Goal: Task Accomplishment & Management: Use online tool/utility

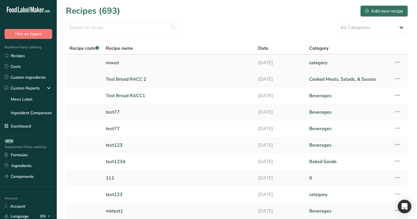
click at [119, 58] on link "mixed" at bounding box center [179, 63] width 146 height 12
click at [118, 64] on link "mixed" at bounding box center [179, 63] width 146 height 12
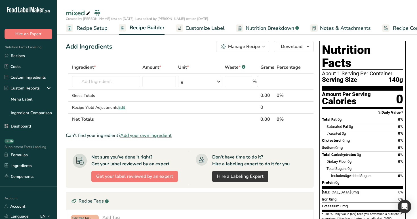
click at [102, 29] on span "Recipe Setup" at bounding box center [92, 28] width 31 height 8
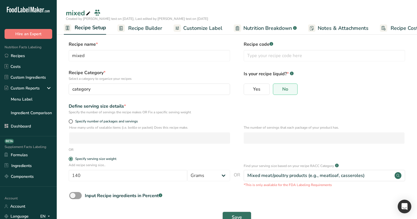
scroll to position [4, 0]
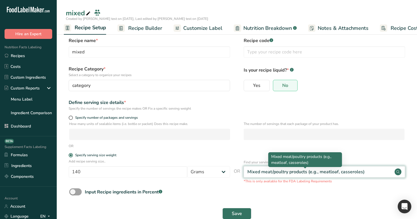
click at [275, 174] on div "Mixed meat/poultry products (e.g., meatloaf, casseroles)" at bounding box center [305, 171] width 117 height 7
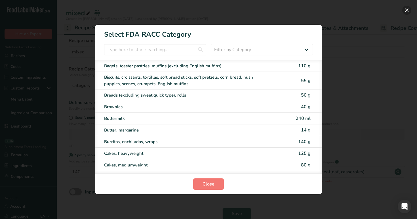
click at [409, 8] on button "RACC Category Selection Modal" at bounding box center [406, 10] width 9 height 9
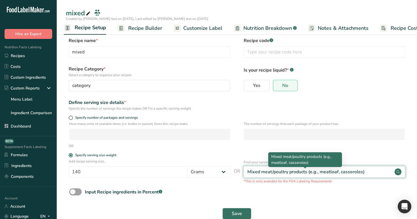
click at [334, 169] on div "Mixed meat/poultry products (e.g., meatloaf, casseroles)" at bounding box center [305, 171] width 117 height 7
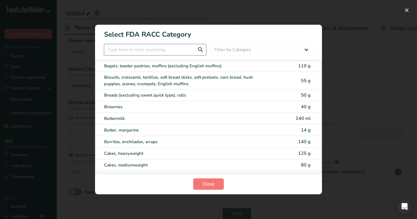
click at [186, 48] on input "RACC Category Selection Modal" at bounding box center [155, 49] width 102 height 11
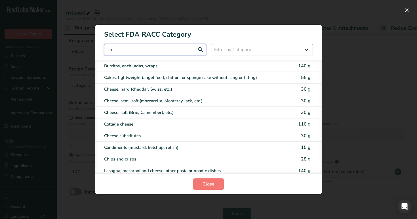
type input "c"
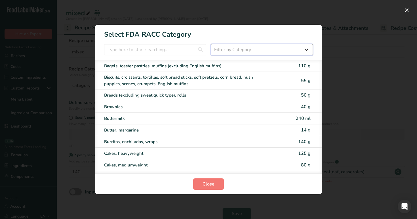
click at [245, 52] on select "Filter by Category All Cereals and other grain products (Children 1–3 years) Eg…" at bounding box center [262, 49] width 102 height 11
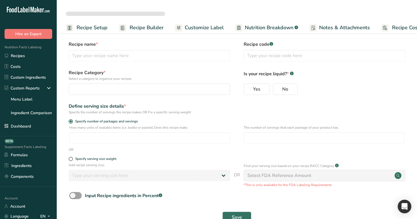
select select
type input "mixed"
radio input "true"
radio input "false"
radio input "true"
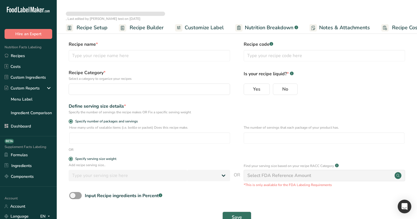
type input "140"
select select "0"
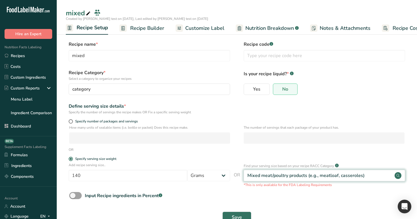
click at [264, 171] on div "Mixed meat/poultry products (e.g., meatloaf, casseroles)" at bounding box center [324, 175] width 161 height 11
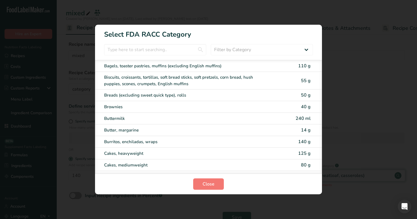
click at [264, 171] on div "Bagels, toaster pastries, muffins (excluding English muffins) 110 g Biscuits, c…" at bounding box center [208, 117] width 227 height 114
click at [254, 49] on select "Filter by Category All Cereals and other grain products (Children 1–3 years) Eg…" at bounding box center [262, 49] width 102 height 11
select select "RACC Category Selection Modal"
click at [252, 50] on select "All Cereals and other grain products (Children 1–3 years) Eggs and egg yolks — …" at bounding box center [262, 49] width 102 height 11
click at [408, 12] on button "RACC Category Selection Modal" at bounding box center [406, 10] width 9 height 9
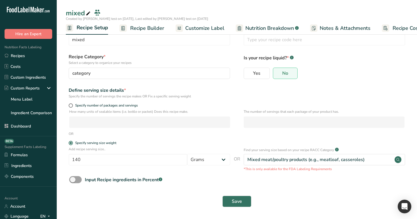
scroll to position [16, 0]
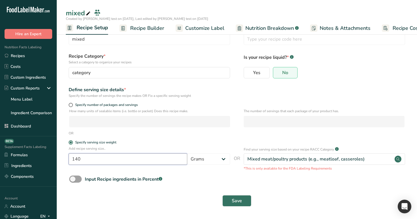
drag, startPoint x: 143, startPoint y: 160, endPoint x: 64, endPoint y: 152, distance: 78.8
click at [64, 152] on section "Recipe name * mixed Recipe code .a-a{fill:#347362;}.b-a{fill:#fff;} Recipe Cate…" at bounding box center [237, 116] width 360 height 206
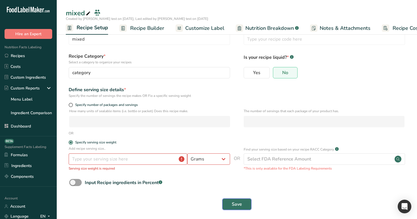
click at [226, 198] on button "Save" at bounding box center [236, 203] width 29 height 11
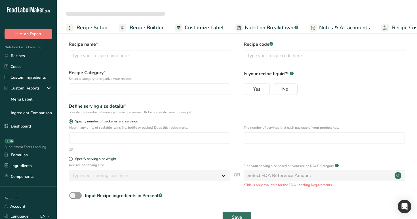
select select
type input "mixed"
radio input "true"
radio input "false"
radio input "true"
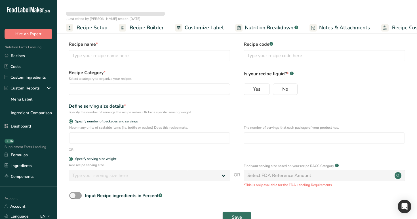
type input "140"
select select "0"
select select
type input "mixed"
radio input "true"
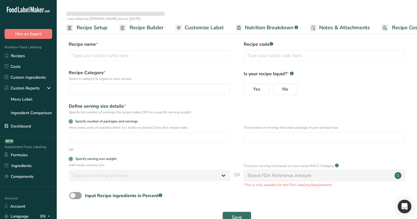
radio input "false"
radio input "true"
type input "140"
select select "0"
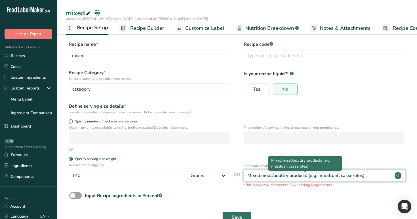
click at [289, 176] on div "Mixed meat/poultry products (e.g., meatloaf, casseroles)" at bounding box center [305, 175] width 117 height 7
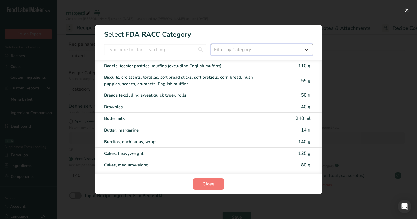
click at [271, 48] on select "Filter by Category All Cereals and other grain products (Children 1–3 years) Eg…" at bounding box center [262, 49] width 102 height 11
click at [392, 30] on div "RACC Category Selection Modal" at bounding box center [208, 109] width 417 height 219
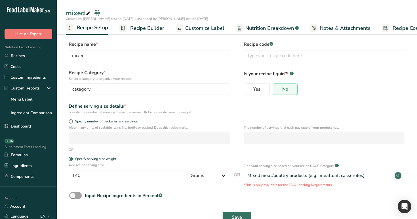
click at [135, 28] on span "Recipe Builder" at bounding box center [147, 28] width 34 height 8
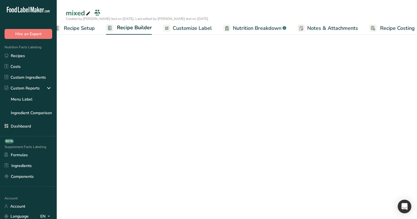
scroll to position [0, 19]
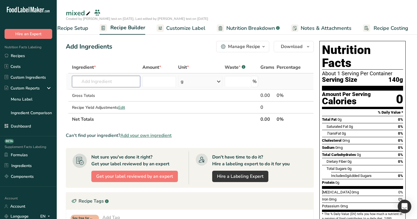
click at [117, 77] on input "text" at bounding box center [106, 81] width 68 height 11
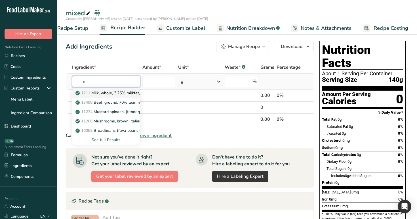
type input "m"
click at [116, 93] on p "1211 Milk, whole, 3.25% milkfat, without added vitamin A and [MEDICAL_DATA]" at bounding box center [152, 93] width 151 height 6
type input "Milk, whole, 3.25% milkfat, without added vitamin A and [MEDICAL_DATA]"
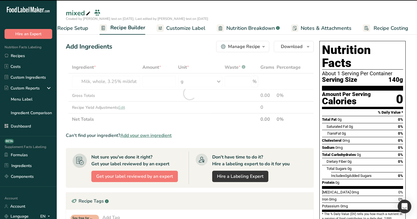
type input "0"
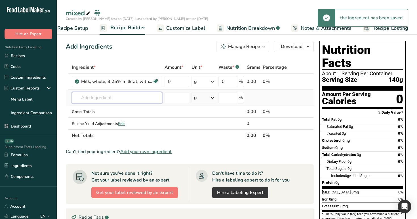
click at [100, 96] on input "text" at bounding box center [117, 97] width 91 height 11
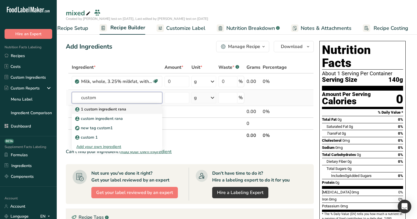
type input "custom"
click at [95, 110] on p "1 custom ingredient rana" at bounding box center [101, 109] width 50 height 6
type input "1 custom ingredient rana"
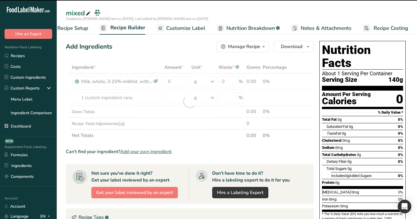
type input "0"
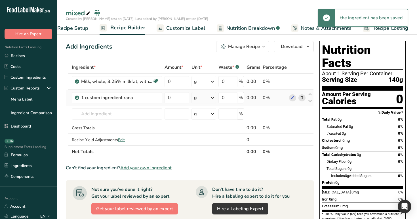
click at [206, 101] on div "g" at bounding box center [204, 97] width 25 height 11
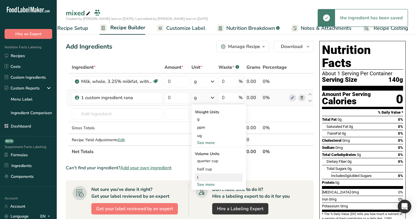
click at [208, 179] on div "l" at bounding box center [218, 177] width 43 height 6
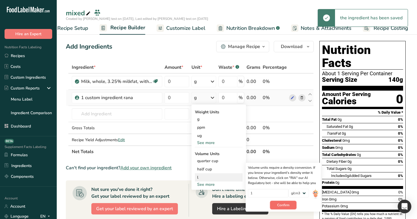
click at [278, 203] on span "Confirm" at bounding box center [283, 204] width 12 height 5
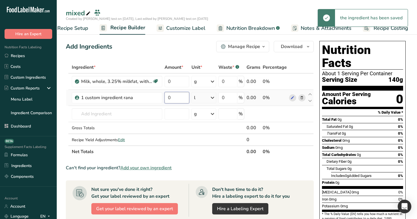
click at [177, 99] on input "0" at bounding box center [177, 97] width 24 height 11
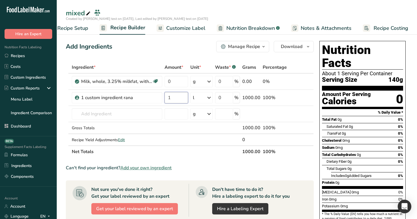
type input "1"
click at [168, 50] on div "Add Ingredients Manage Recipe Delete Recipe Duplicate Recipe Scale Recipe Save …" at bounding box center [190, 46] width 248 height 11
